Goal: Information Seeking & Learning: Learn about a topic

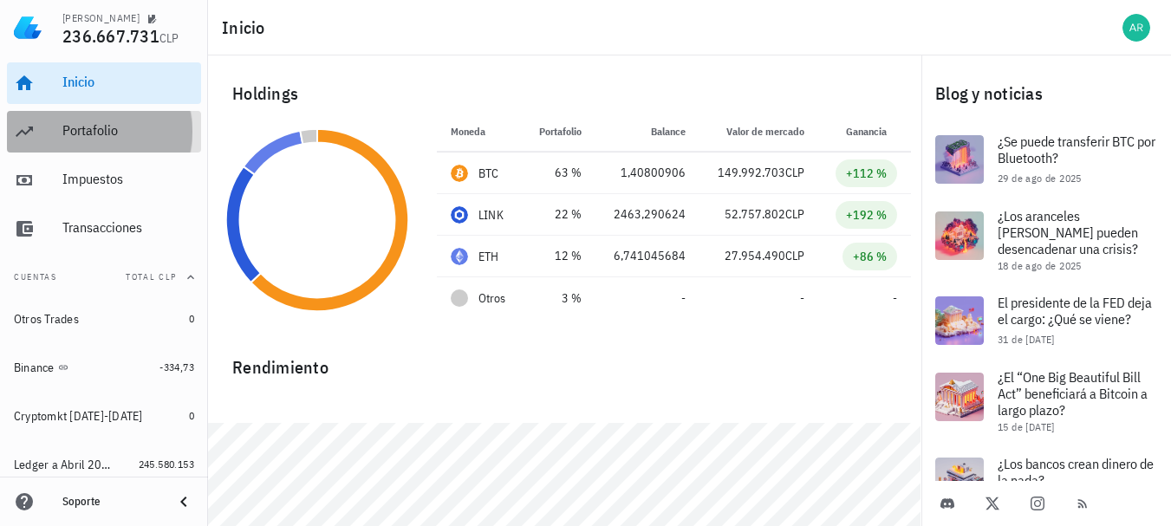
click at [146, 136] on div "Portafolio" at bounding box center [128, 130] width 132 height 16
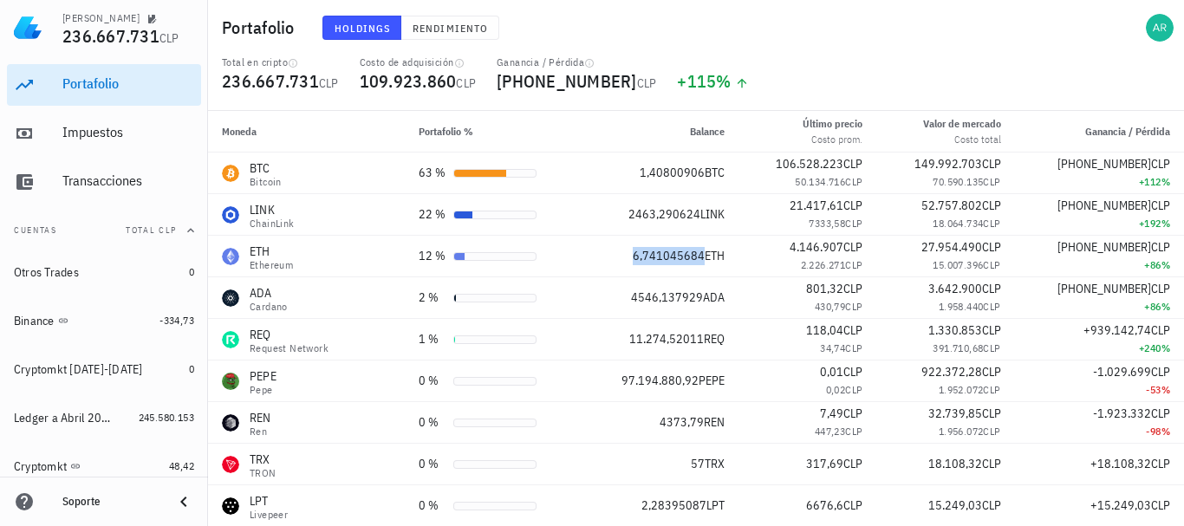
scroll to position [87, 0]
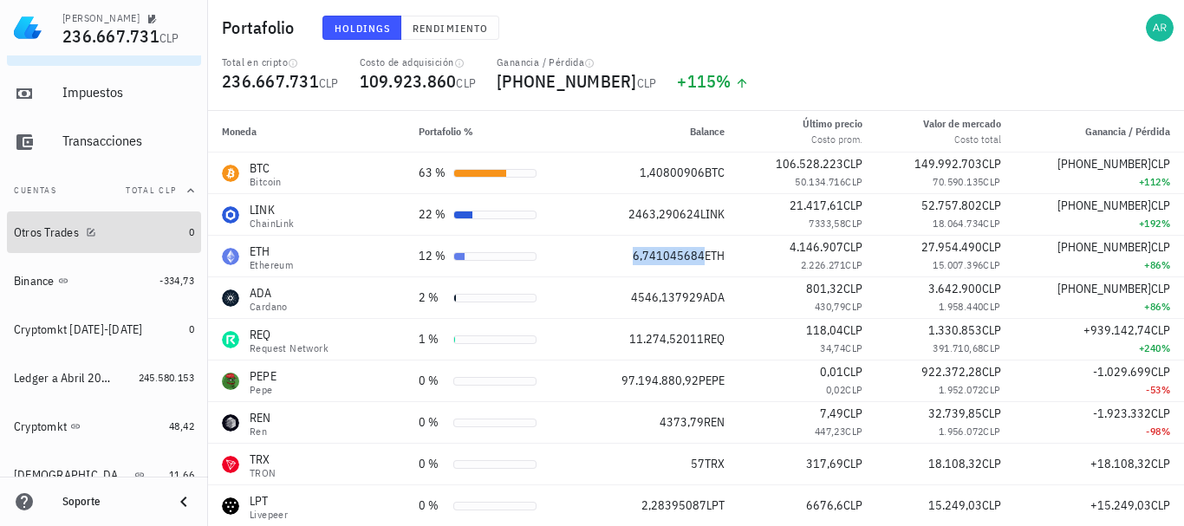
click at [114, 239] on div "Otros Trades" at bounding box center [98, 232] width 168 height 16
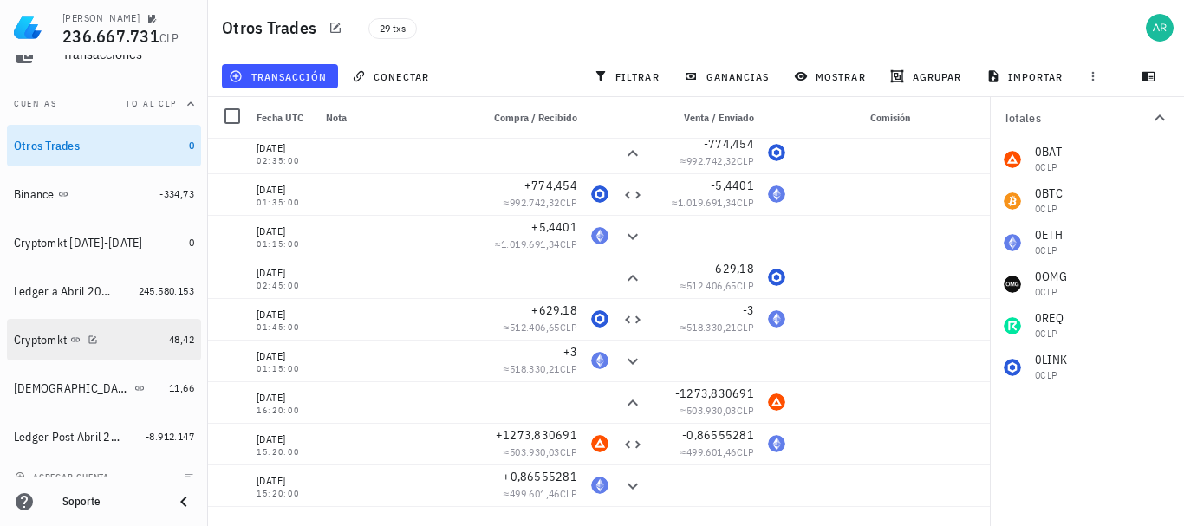
scroll to position [192, 0]
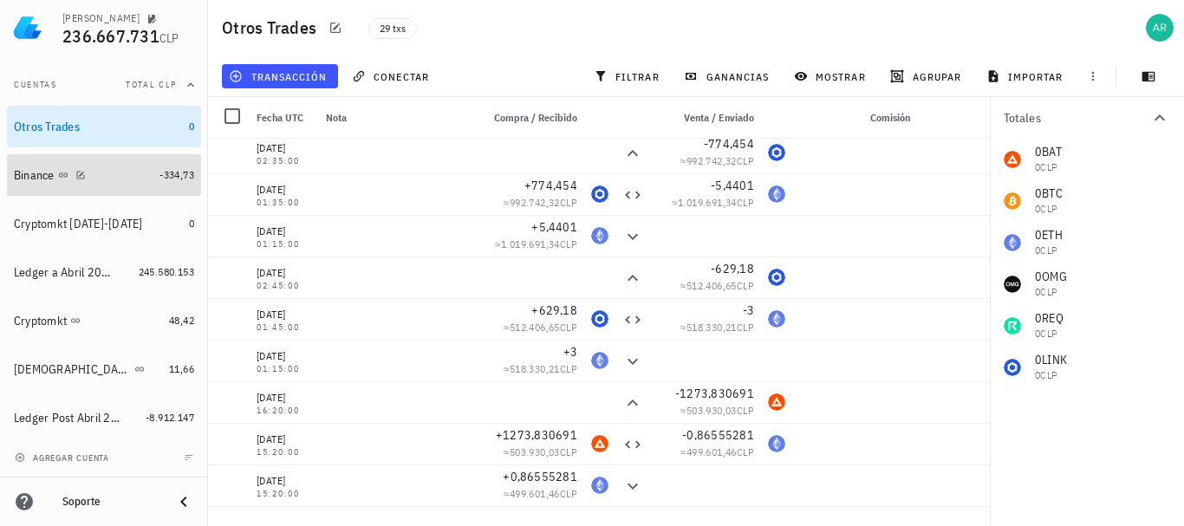
click at [138, 168] on div "Binance" at bounding box center [83, 175] width 139 height 16
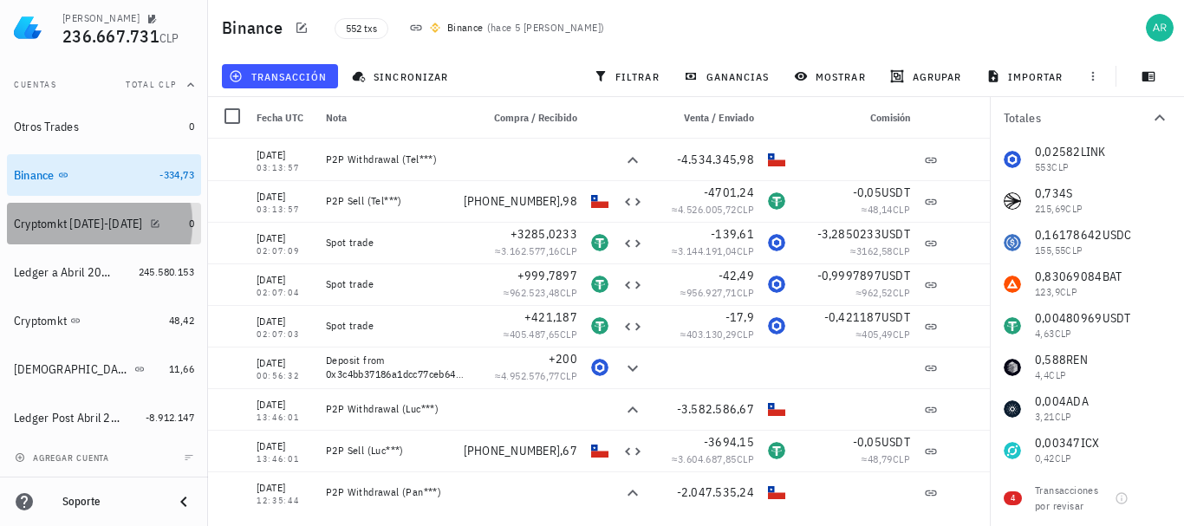
click at [91, 222] on div "Cryptomkt [DATE]-[DATE]" at bounding box center [78, 224] width 129 height 15
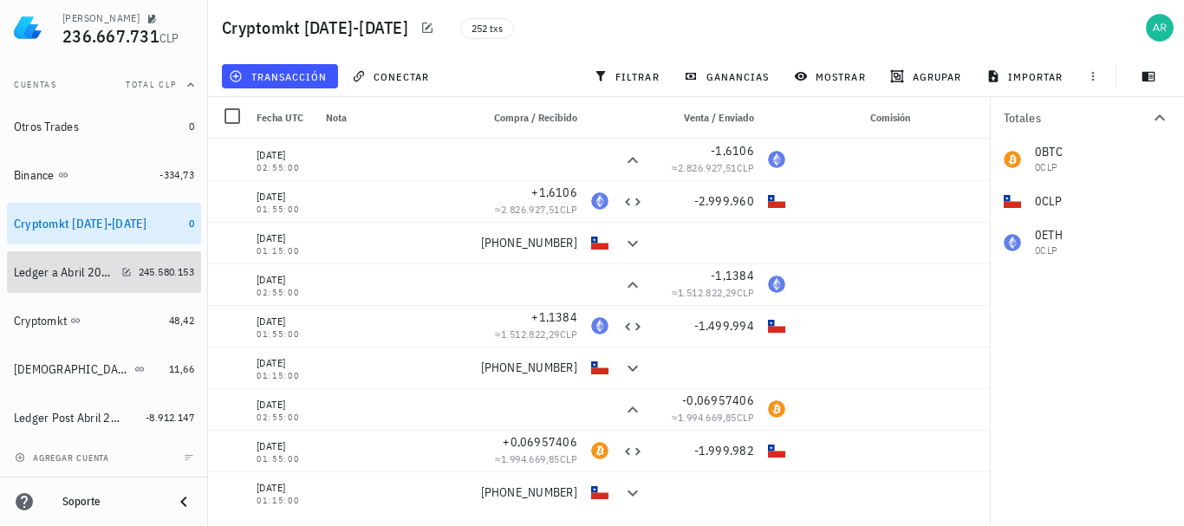
click at [58, 273] on div "Ledger a Abril 2025" at bounding box center [64, 272] width 101 height 15
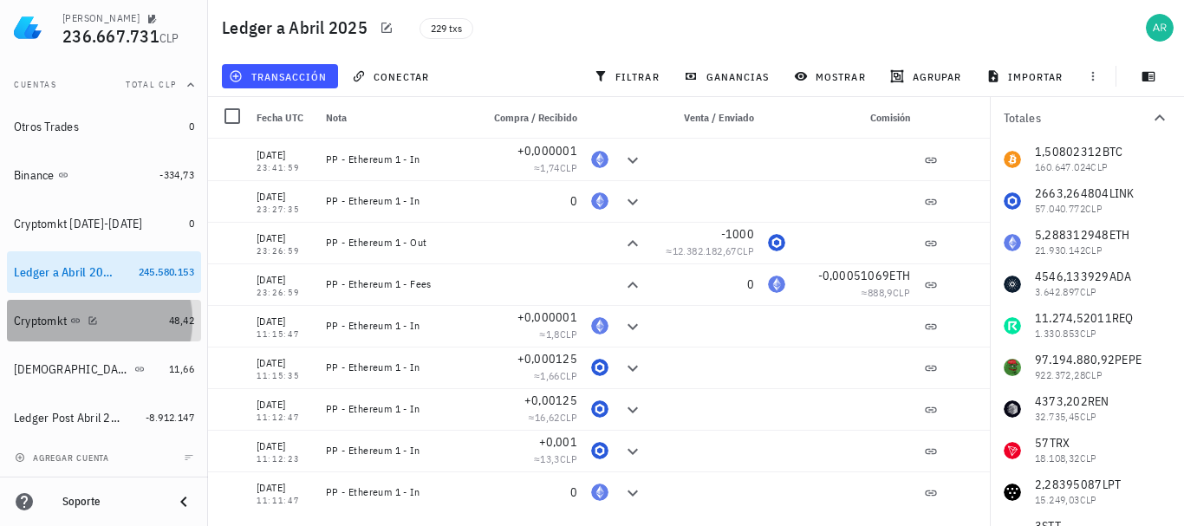
click at [63, 317] on div "Cryptomkt" at bounding box center [40, 321] width 53 height 15
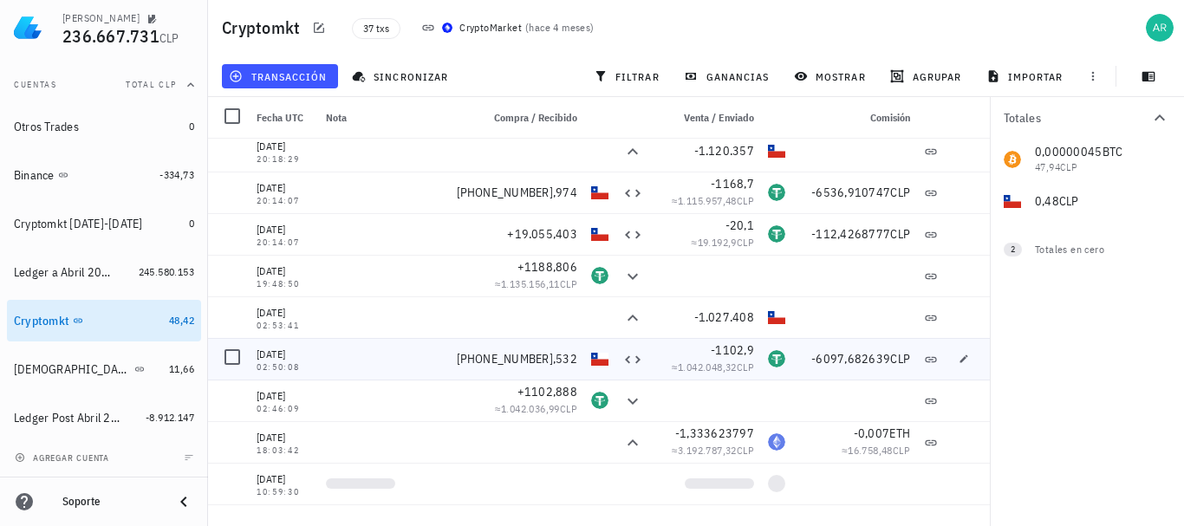
scroll to position [260, 0]
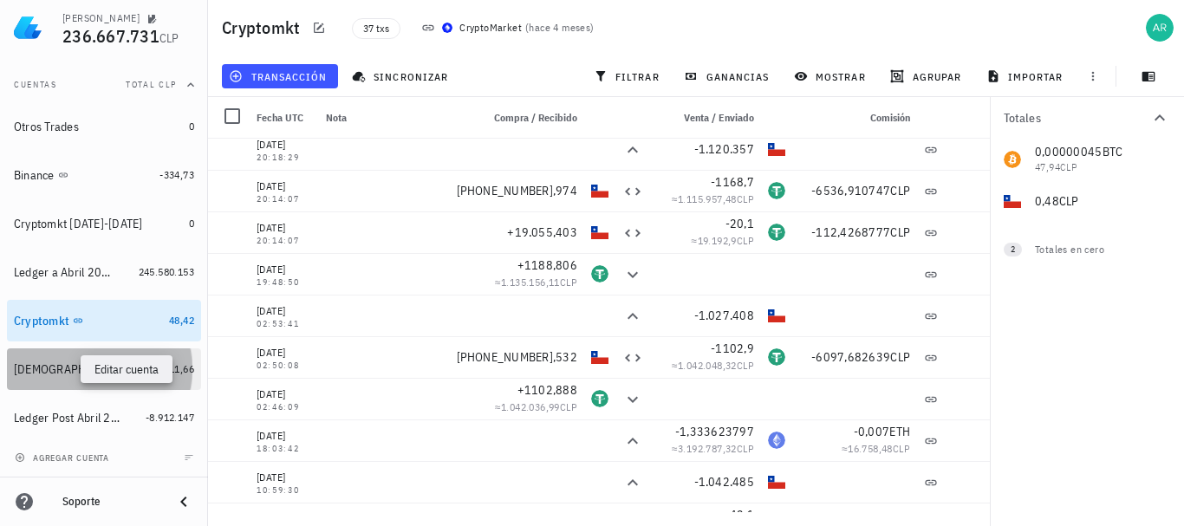
click at [153, 372] on icon "button" at bounding box center [157, 369] width 8 height 8
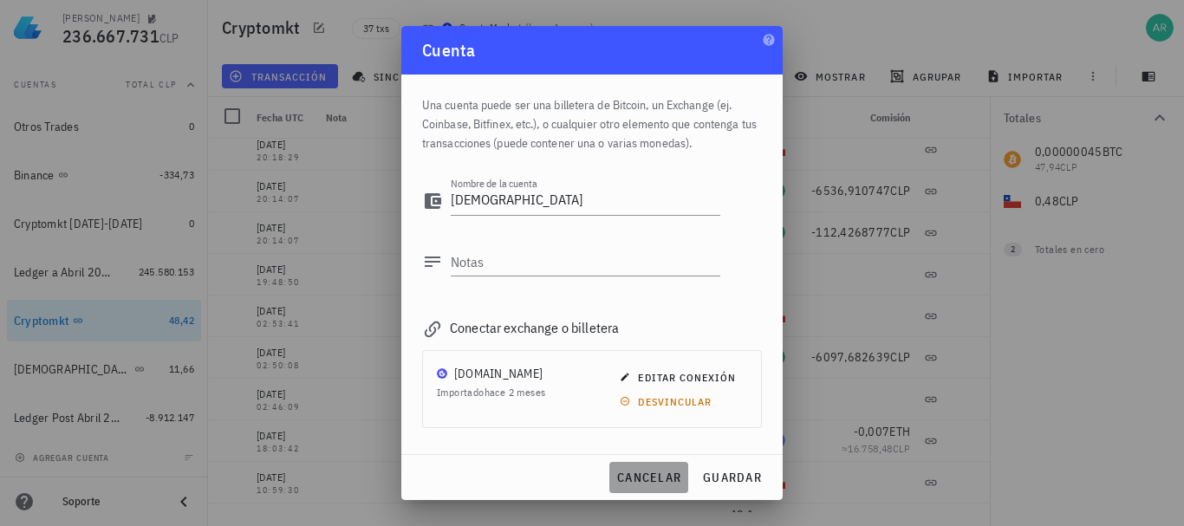
click at [657, 483] on span "cancelar" at bounding box center [648, 478] width 65 height 16
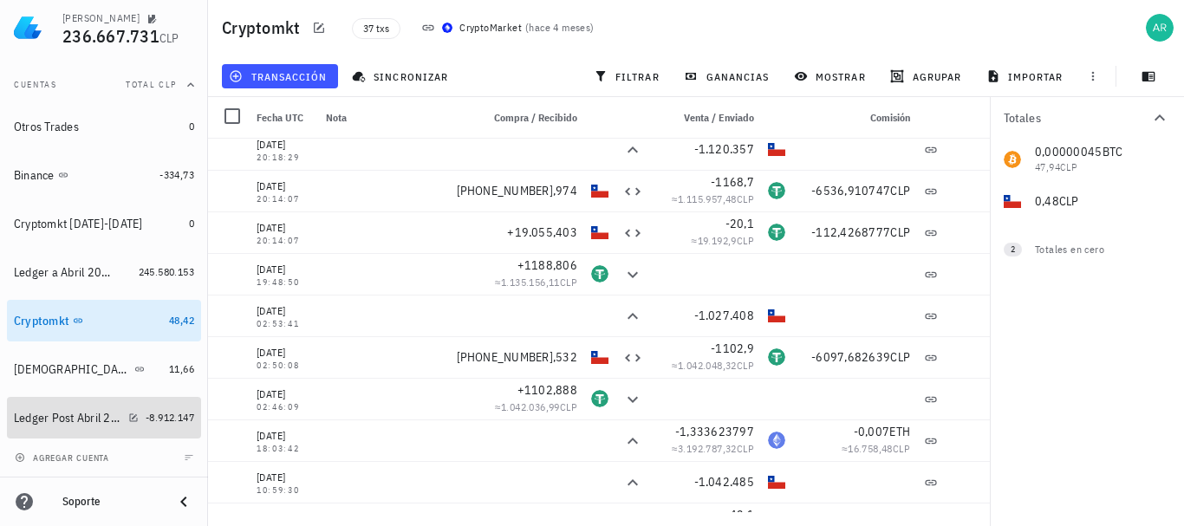
click at [82, 413] on div "Ledger Post Abril 2025" at bounding box center [67, 418] width 107 height 15
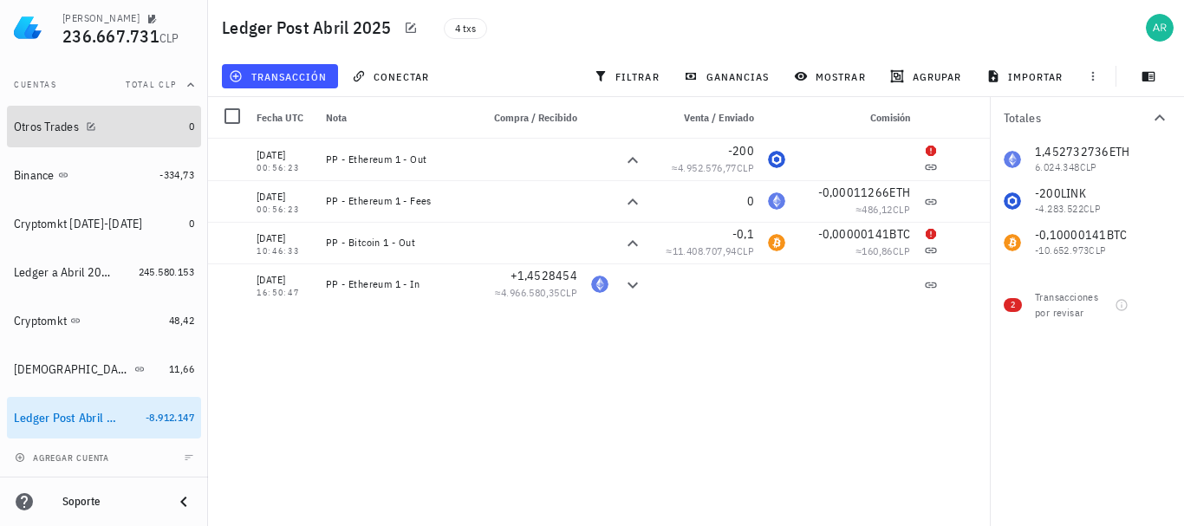
click at [42, 127] on div "Otros Trades" at bounding box center [46, 127] width 65 height 15
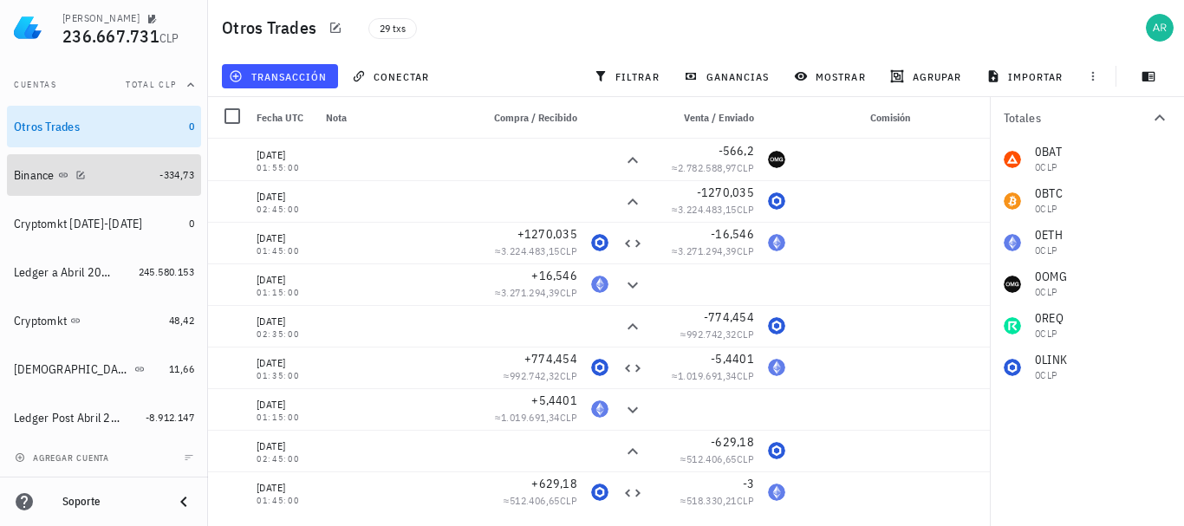
click at [26, 177] on div "Binance" at bounding box center [34, 175] width 41 height 15
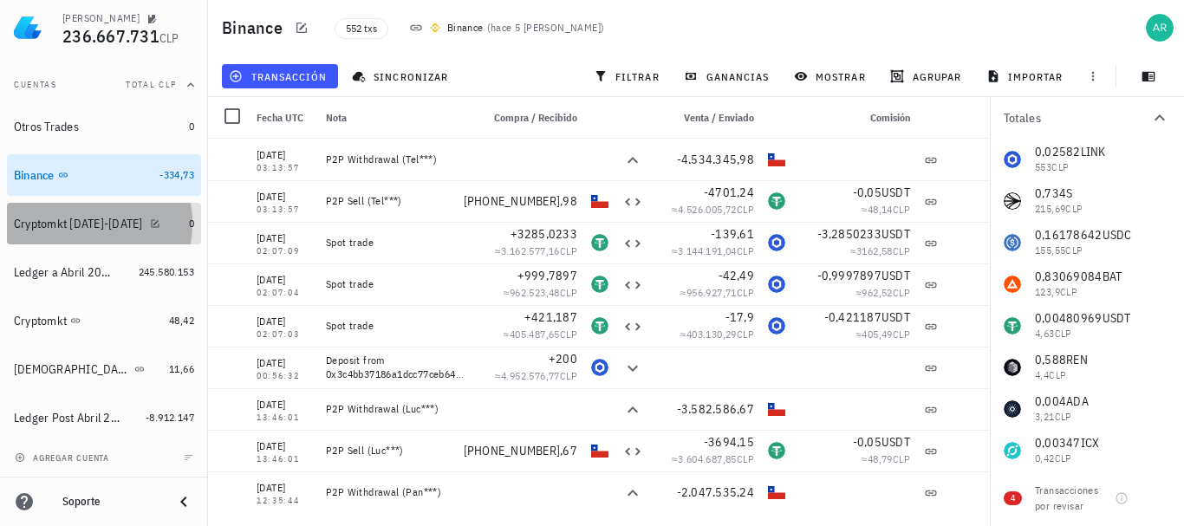
click at [28, 220] on div "Cryptomkt [DATE]-[DATE]" at bounding box center [78, 224] width 129 height 15
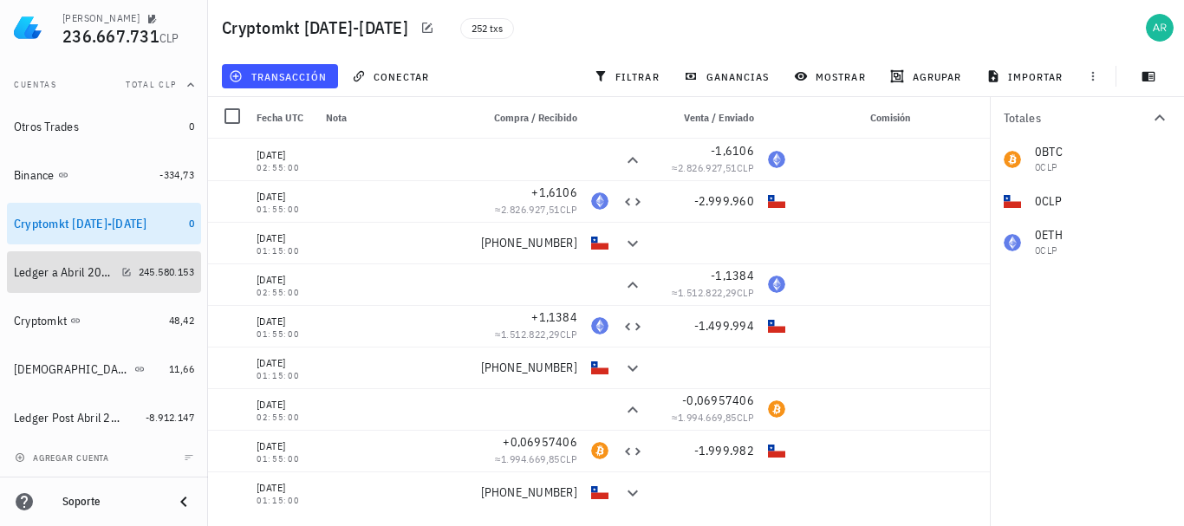
click at [25, 271] on div "Ledger a Abril 2025" at bounding box center [64, 272] width 101 height 15
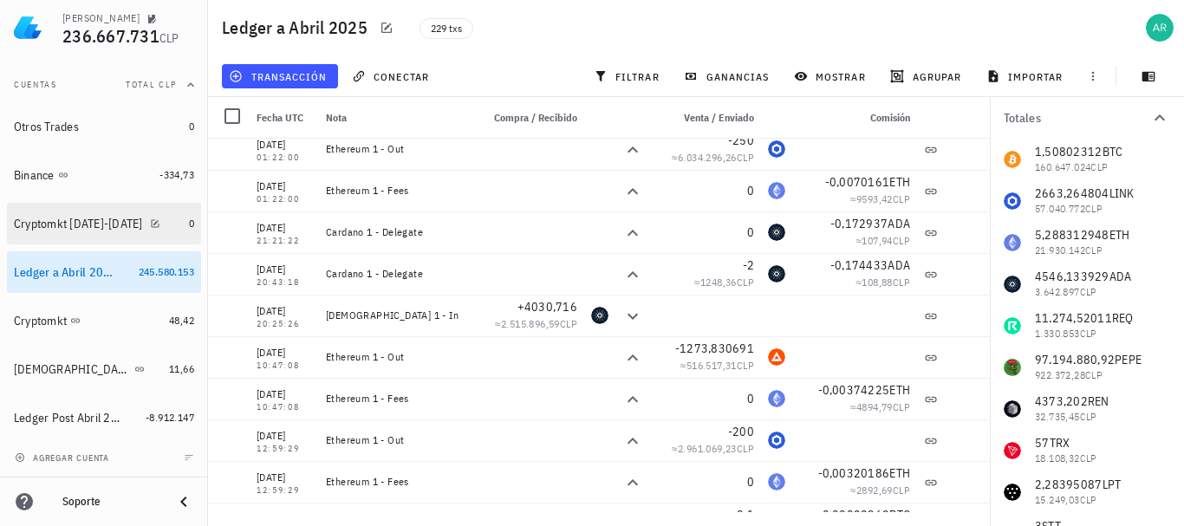
scroll to position [106, 0]
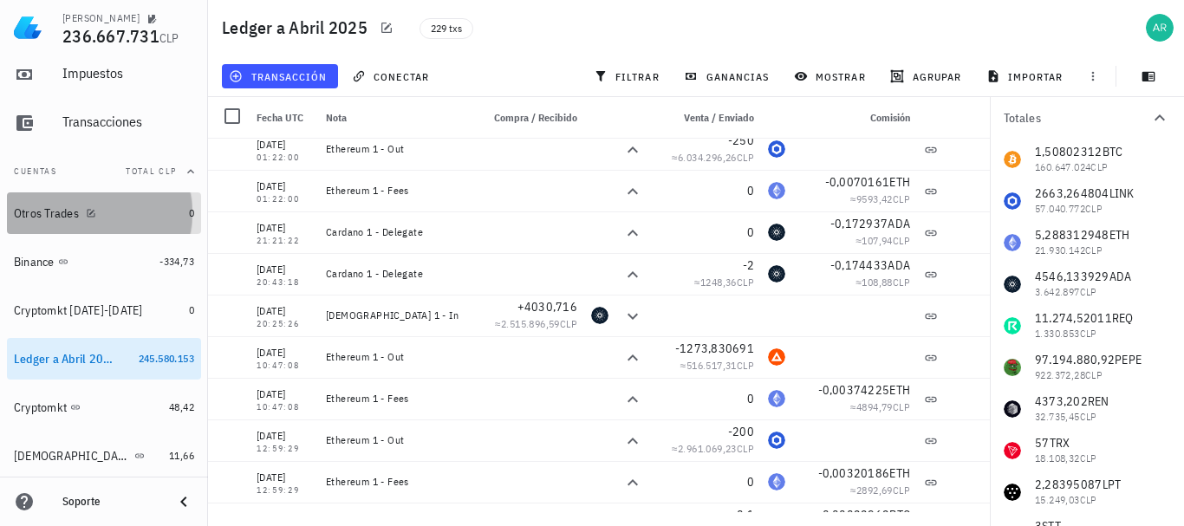
click at [32, 211] on div "Otros Trades" at bounding box center [46, 213] width 65 height 15
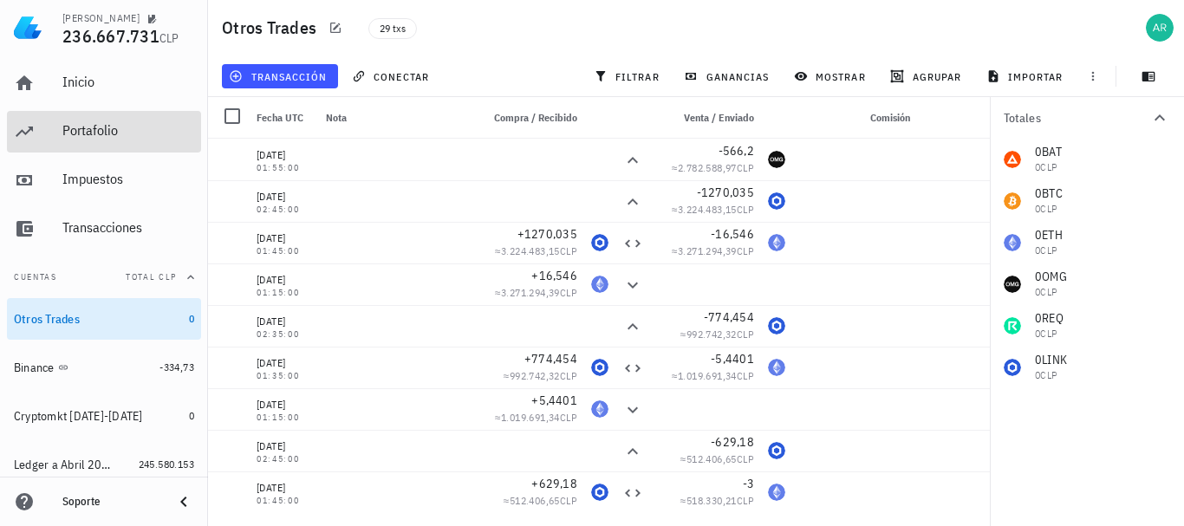
click at [70, 132] on div "Portafolio" at bounding box center [128, 130] width 132 height 16
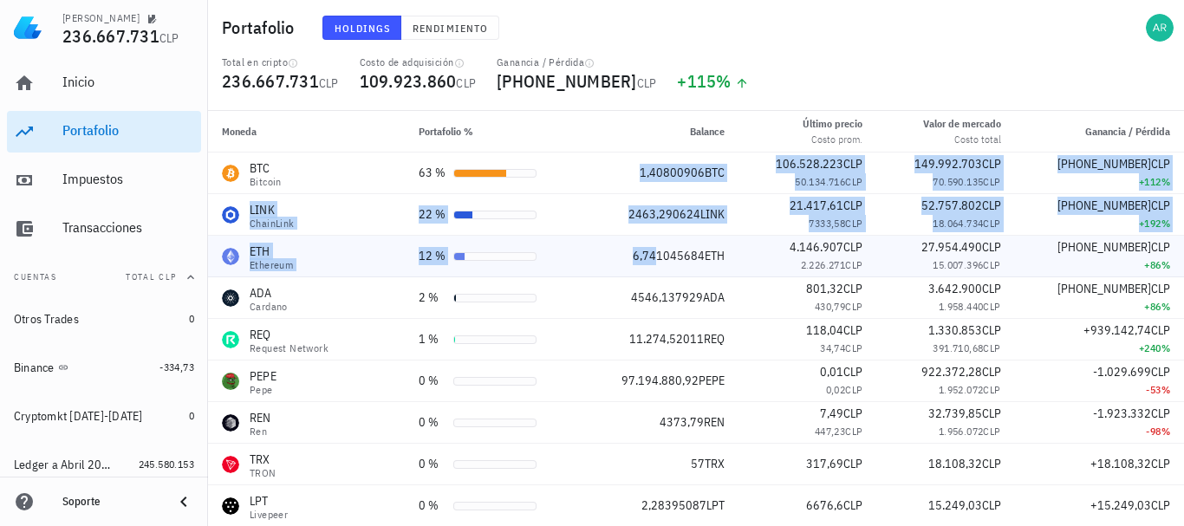
drag, startPoint x: 638, startPoint y: 164, endPoint x: 650, endPoint y: 242, distance: 78.9
click at [620, 135] on th "Balance" at bounding box center [660, 132] width 158 height 42
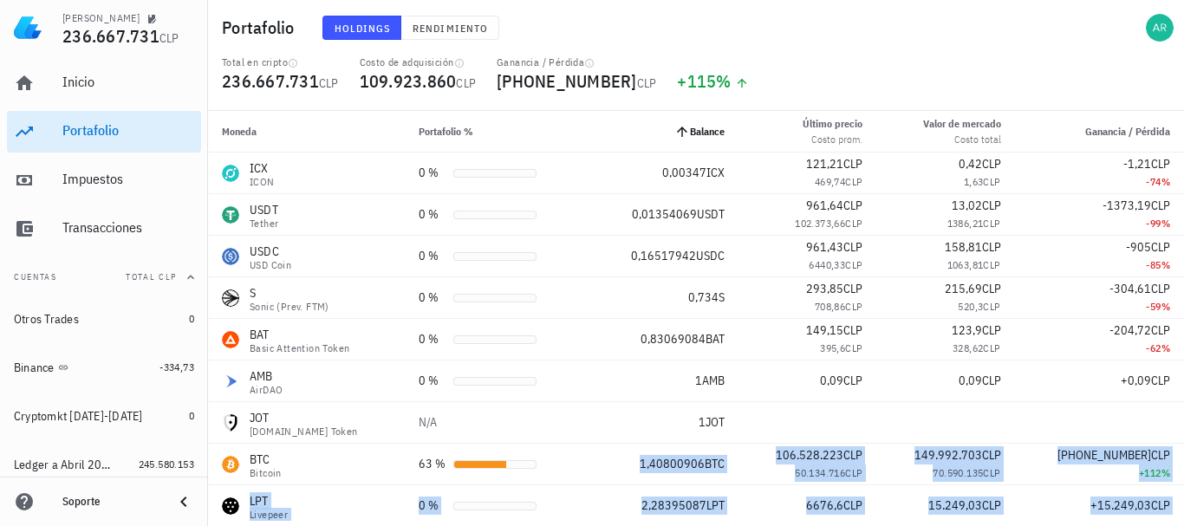
click at [674, 128] on icon "Balance: Orden ascendente. Pulse para ordenar de forma descendente." at bounding box center [682, 132] width 16 height 16
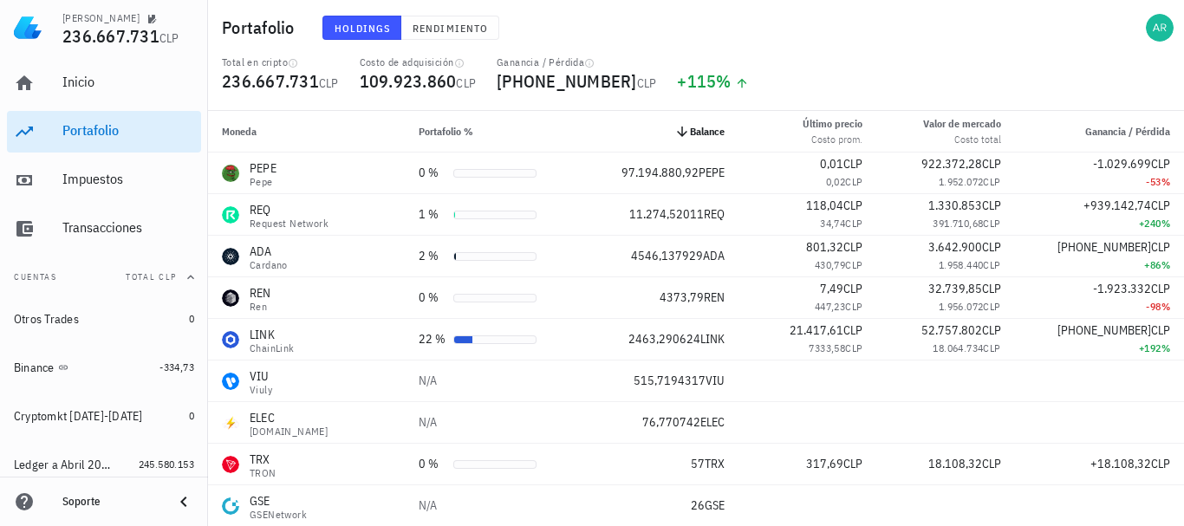
click at [260, 127] on th "Moneda" at bounding box center [306, 132] width 197 height 42
click at [246, 133] on span "Moneda" at bounding box center [239, 131] width 35 height 13
click at [1085, 134] on span "Ganancia / Pérdida" at bounding box center [1127, 131] width 85 height 13
click at [1104, 134] on span "Ganancia / Pérdida" at bounding box center [1127, 131] width 85 height 13
click at [1092, 137] on span "Ganancia / Pérdida" at bounding box center [1127, 131] width 85 height 13
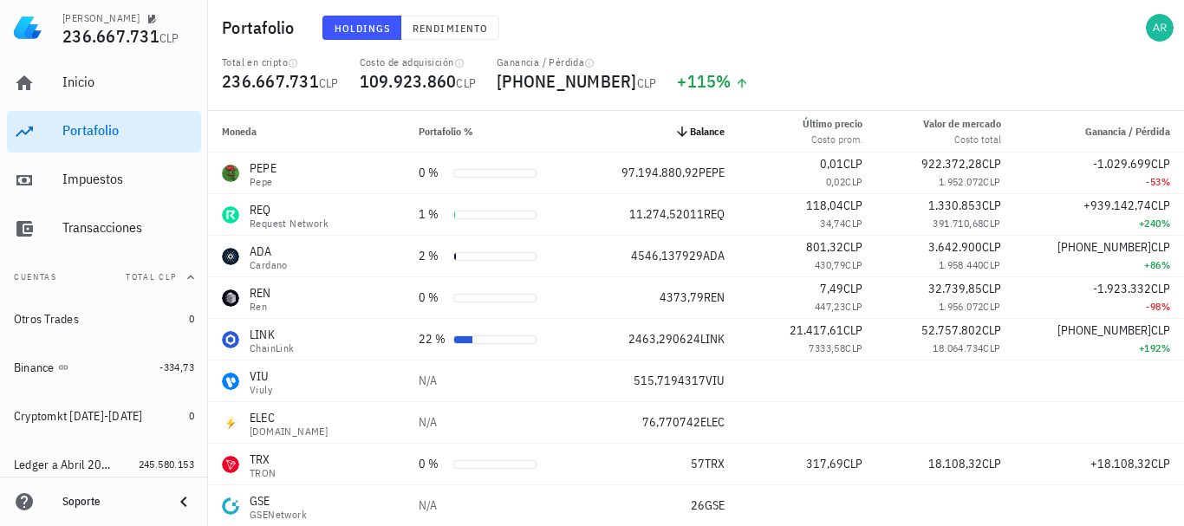
click at [682, 138] on icon "Balance: Orden descendente. Pulse para quitar orden." at bounding box center [682, 132] width 16 height 16
click at [674, 130] on icon "Balance: Orden descendente. Pulse para quitar orden." at bounding box center [682, 132] width 16 height 16
click at [439, 130] on span "Portafolio %" at bounding box center [446, 131] width 55 height 13
click at [245, 130] on span "Moneda" at bounding box center [239, 131] width 35 height 13
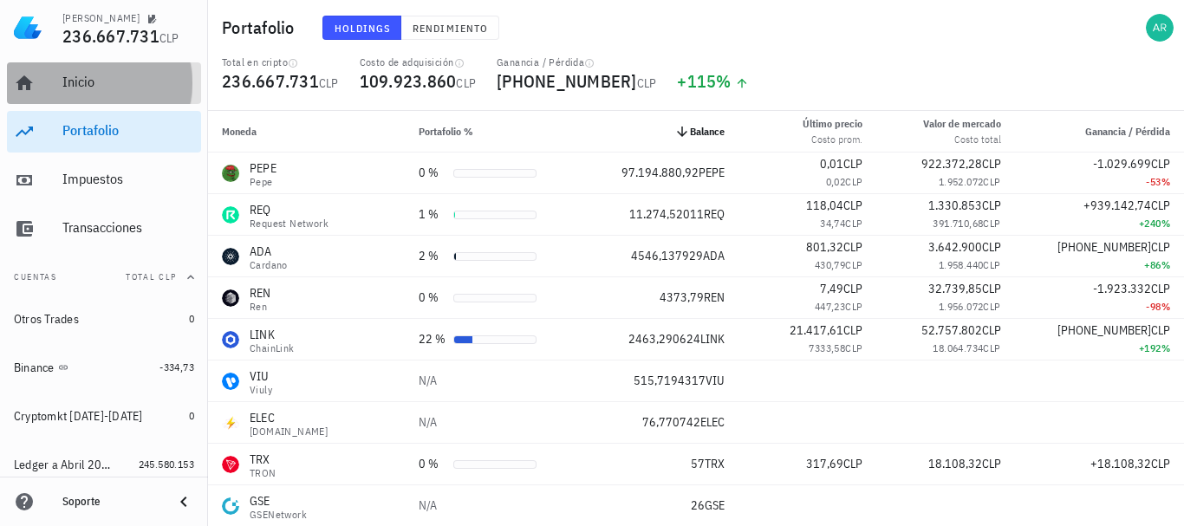
click at [49, 81] on link "Inicio" at bounding box center [104, 83] width 194 height 42
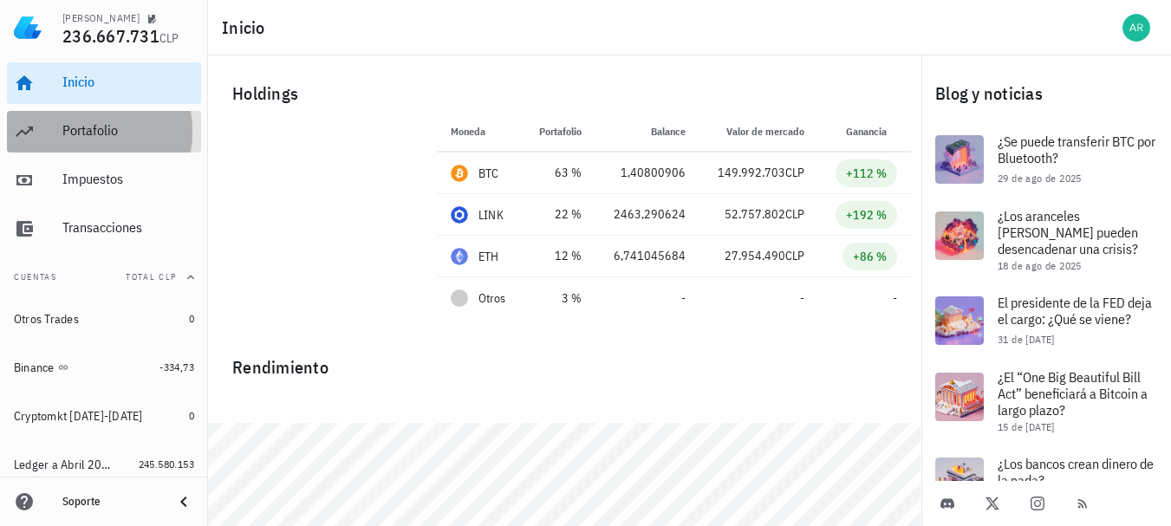
click at [85, 125] on div "Portafolio" at bounding box center [128, 130] width 132 height 16
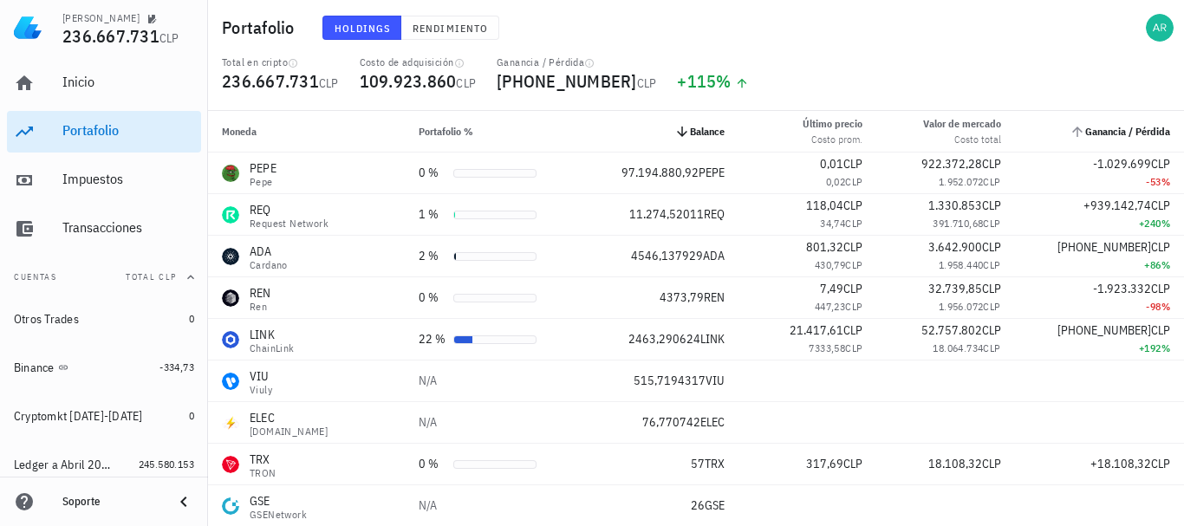
click at [1093, 136] on span "Ganancia / Pérdida" at bounding box center [1127, 131] width 85 height 13
click at [1085, 131] on span "Ganancia / Pérdida" at bounding box center [1127, 131] width 85 height 13
click at [1148, 132] on span "Ganancia / Pérdida" at bounding box center [1127, 131] width 85 height 13
click at [1102, 165] on span "-1.029.699" at bounding box center [1122, 164] width 58 height 16
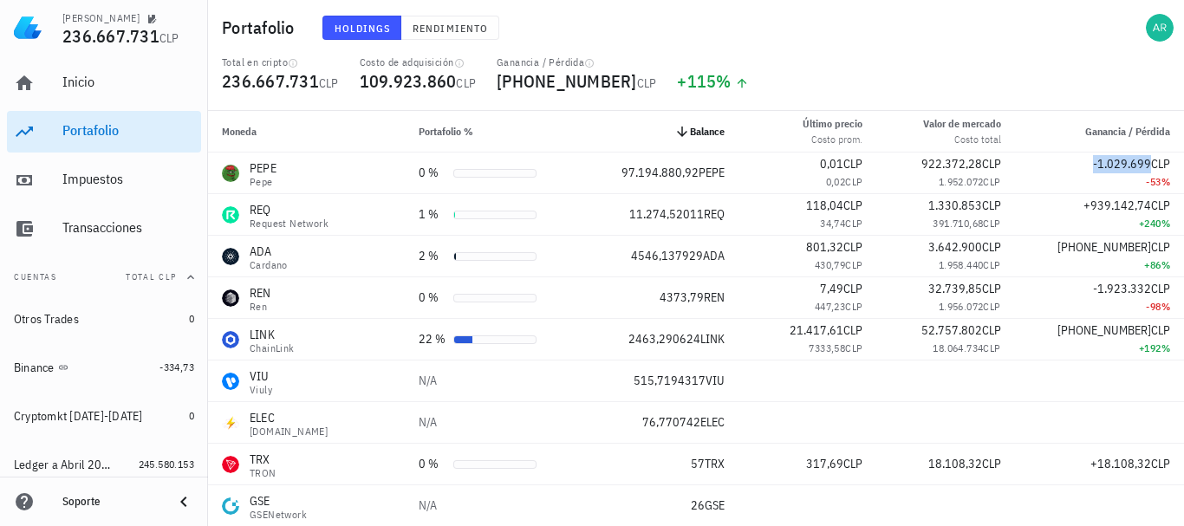
click at [674, 133] on icon "Balance: Orden descendente. Pulse para quitar orden." at bounding box center [682, 132] width 16 height 16
click at [449, 132] on span "Portafolio %" at bounding box center [446, 131] width 55 height 13
click at [477, 129] on icon "Portafolio %: Sin ordenar. Pulse para ordenar de forma ascendente." at bounding box center [482, 132] width 10 height 10
click at [679, 132] on icon "Balance: Orden descendente. Pulse para quitar orden." at bounding box center [682, 132] width 16 height 16
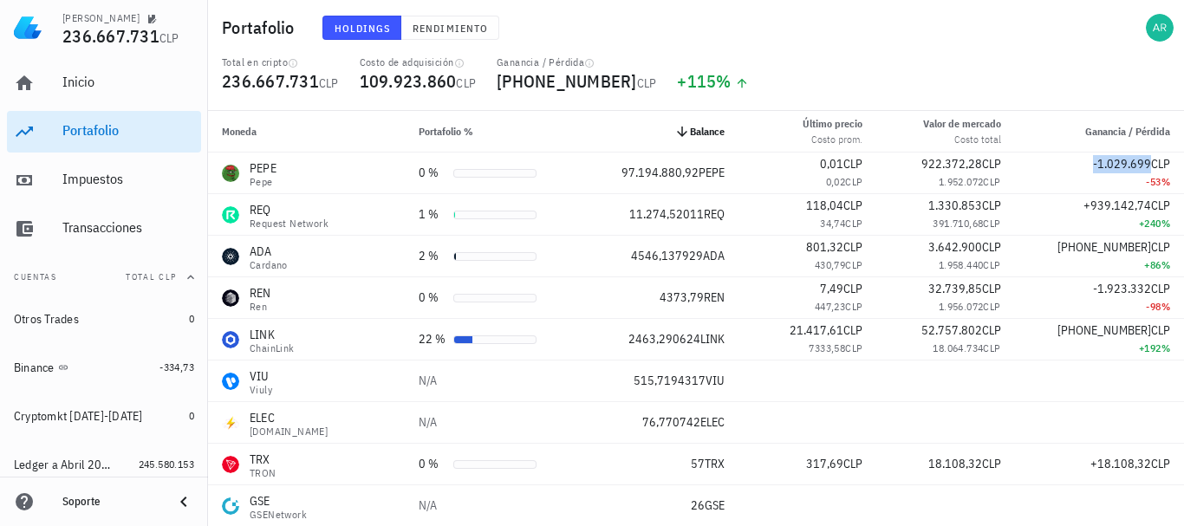
click at [679, 132] on icon "Balance: Orden descendente. Pulse para quitar orden." at bounding box center [682, 132] width 16 height 16
click at [242, 127] on span "Moneda" at bounding box center [239, 131] width 35 height 13
click at [239, 131] on span "Moneda" at bounding box center [239, 131] width 35 height 13
click at [1072, 133] on icon "Ganancia / Pérdida: Sin ordenar. Pulse para ordenar de forma ascendente." at bounding box center [1077, 132] width 10 height 10
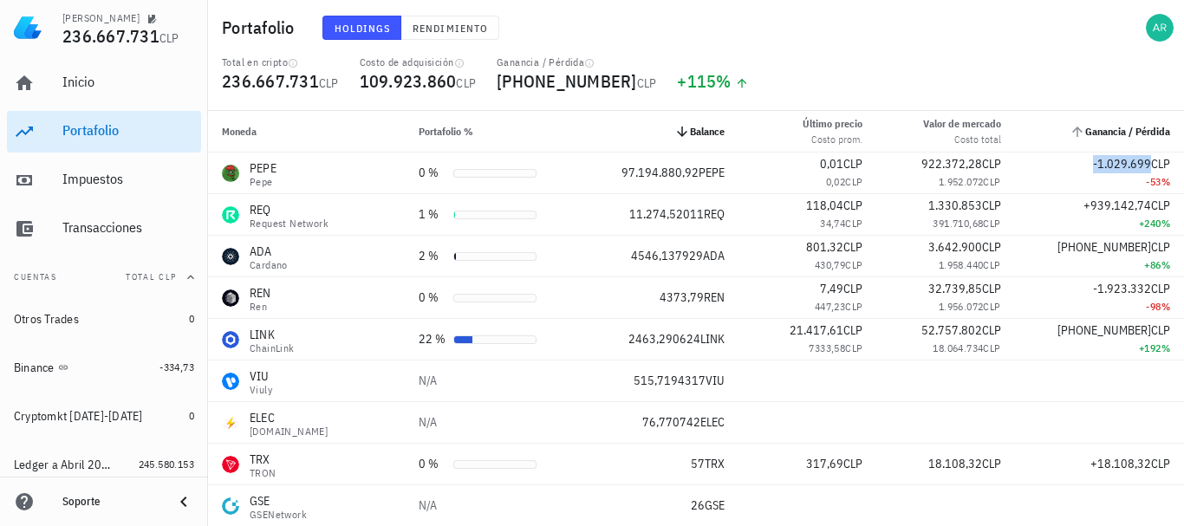
click at [1072, 133] on icon "Ganancia / Pérdida: Sin ordenar. Pulse para ordenar de forma ascendente." at bounding box center [1077, 132] width 10 height 10
click at [1122, 125] on span "Ganancia / Pérdida" at bounding box center [1127, 131] width 85 height 13
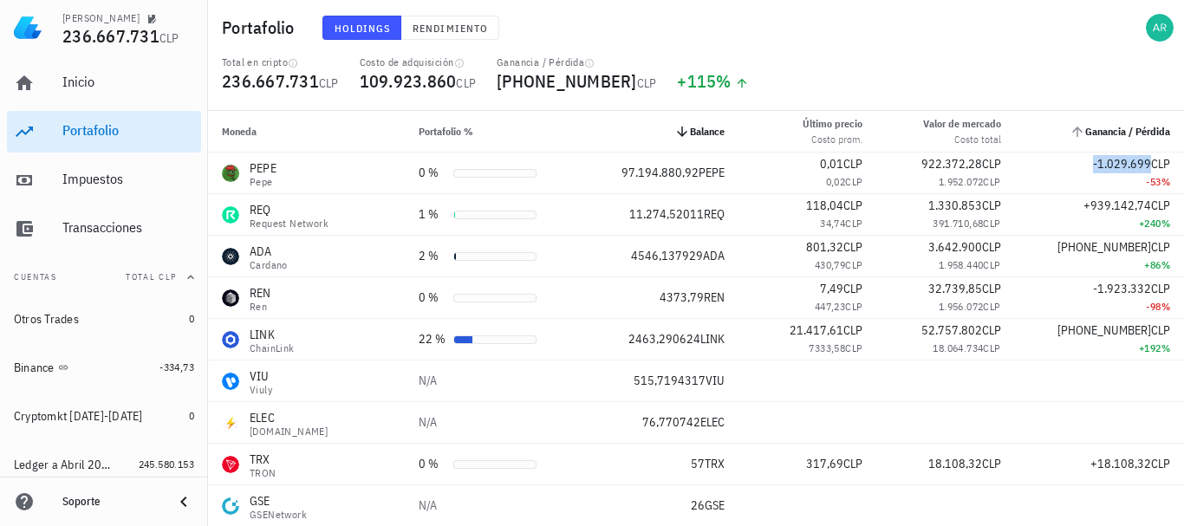
click at [1122, 125] on span "Ganancia / Pérdida" at bounding box center [1127, 131] width 85 height 13
drag, startPoint x: 1122, startPoint y: 124, endPoint x: 647, endPoint y: 116, distance: 475.0
click at [647, 116] on th "Balance" at bounding box center [660, 132] width 158 height 42
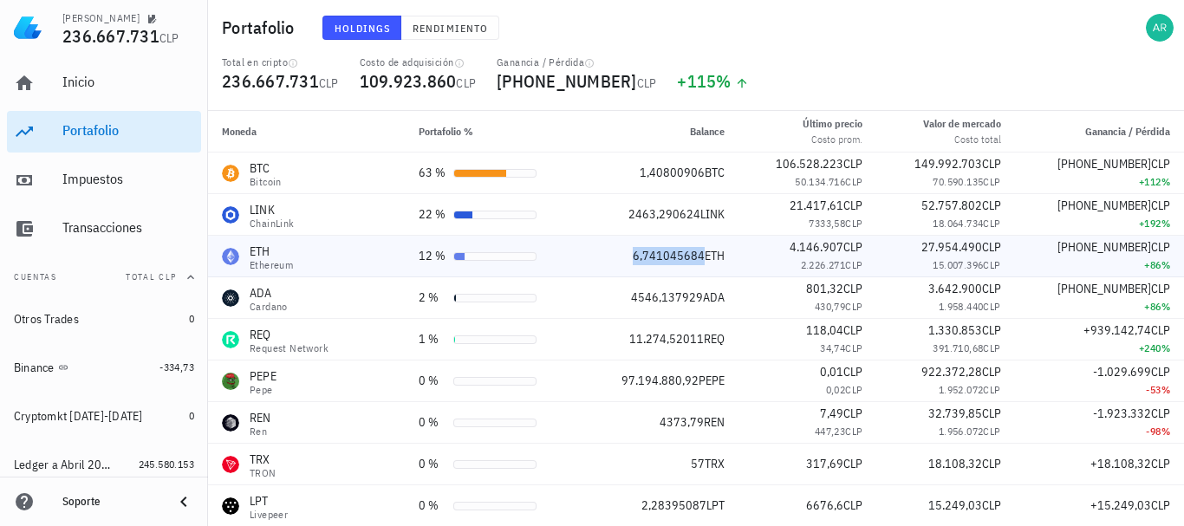
click at [640, 259] on span "6,741045684" at bounding box center [669, 256] width 72 height 16
click at [648, 302] on span "4546,137929" at bounding box center [667, 297] width 72 height 16
click at [645, 338] on span "11.274,52011" at bounding box center [666, 339] width 75 height 16
click at [673, 376] on span "97.194.880,92" at bounding box center [659, 381] width 77 height 16
click at [652, 422] on div "4373,79 REN" at bounding box center [660, 422] width 130 height 18
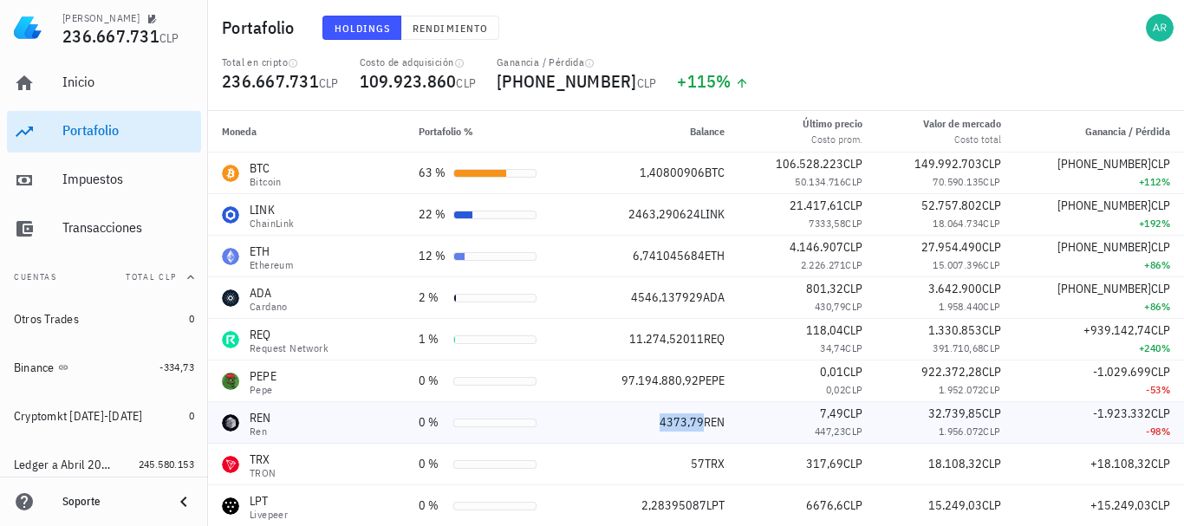
click at [660, 421] on span "4373,79" at bounding box center [682, 422] width 44 height 16
copy span "4373,79"
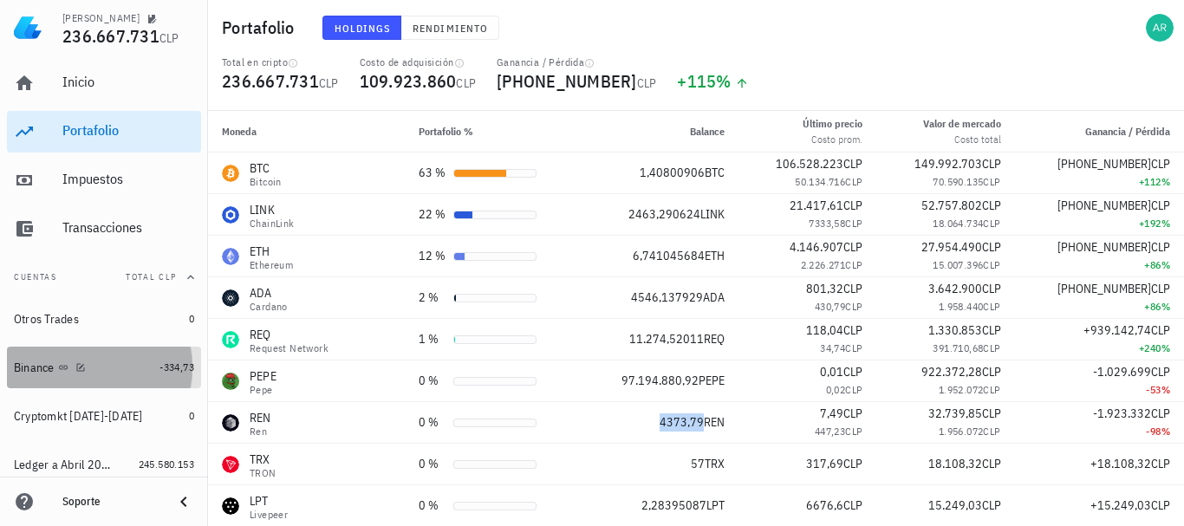
click at [42, 357] on div "Binance" at bounding box center [83, 367] width 139 height 37
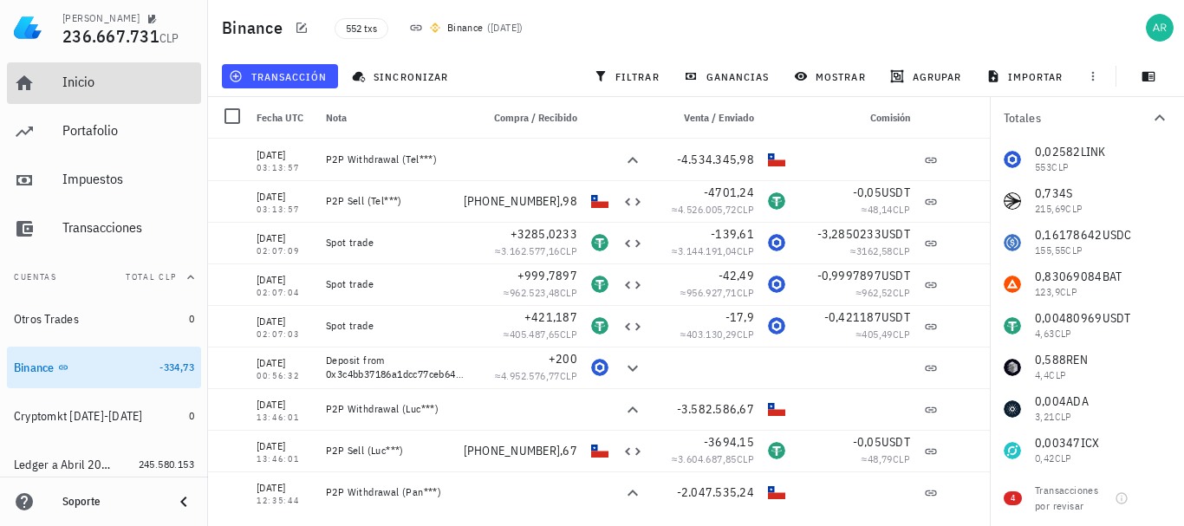
click at [83, 84] on div "Inicio" at bounding box center [128, 82] width 132 height 16
